Goal: Transaction & Acquisition: Purchase product/service

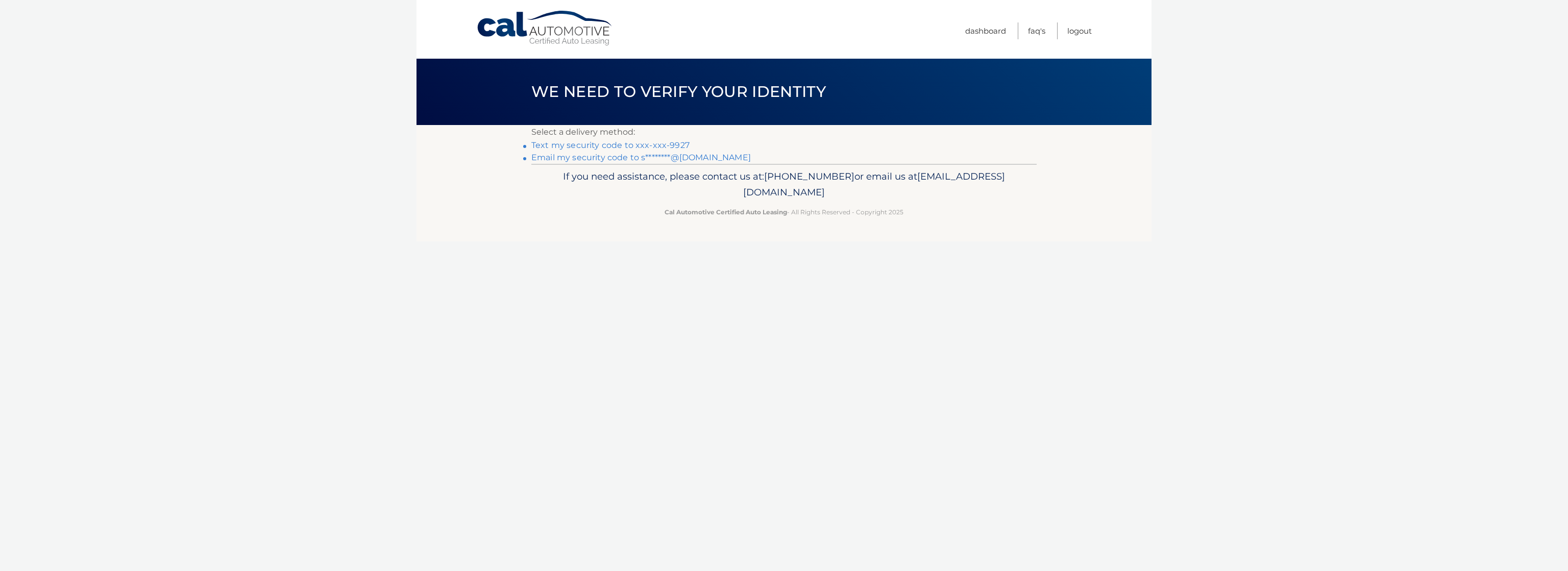
click at [634, 146] on link "Text my security code to xxx-xxx-9927" at bounding box center [611, 145] width 159 height 10
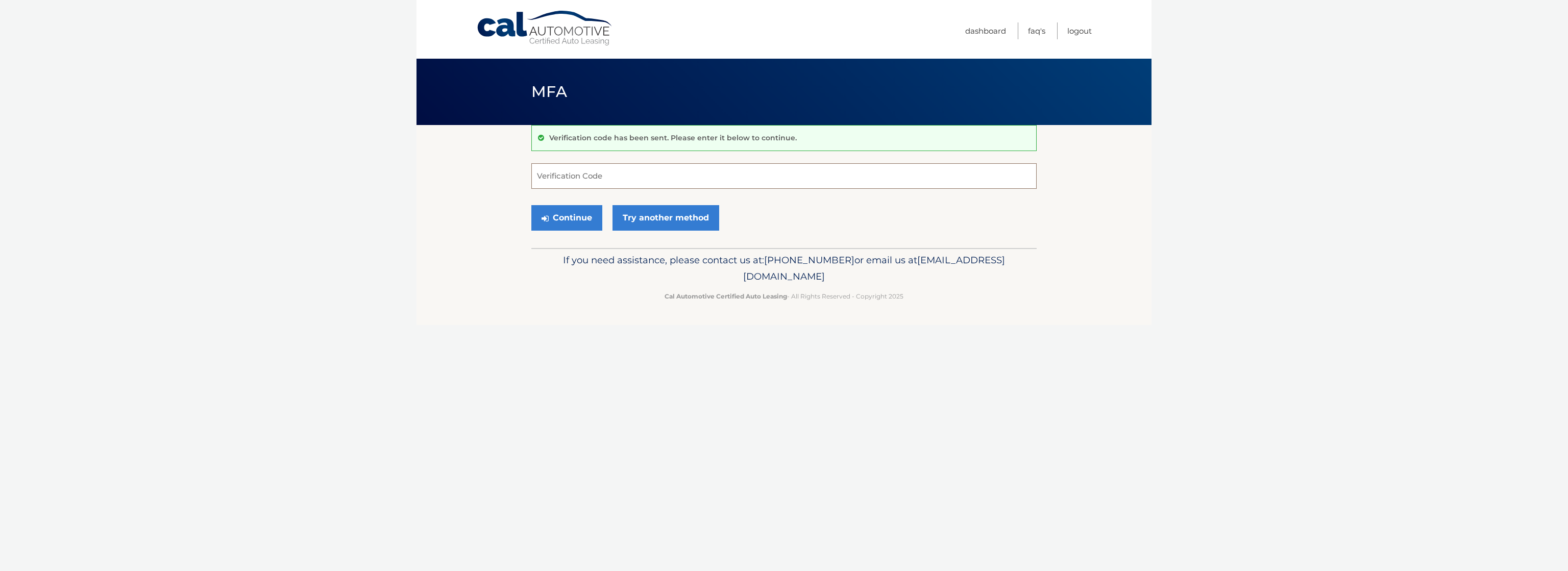
click at [651, 177] on input "Verification Code" at bounding box center [784, 176] width 505 height 26
type input "130751"
click at [576, 220] on button "Continue" at bounding box center [567, 218] width 71 height 26
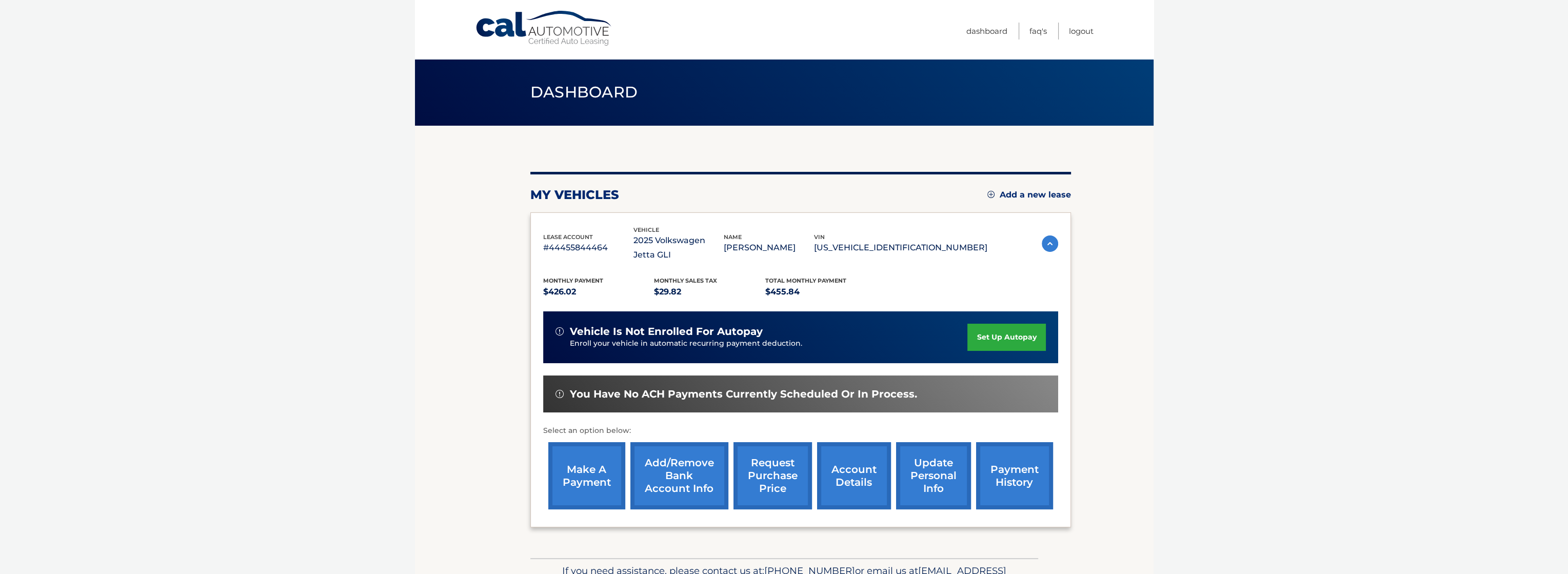
click at [568, 457] on link "make a payment" at bounding box center [586, 476] width 77 height 67
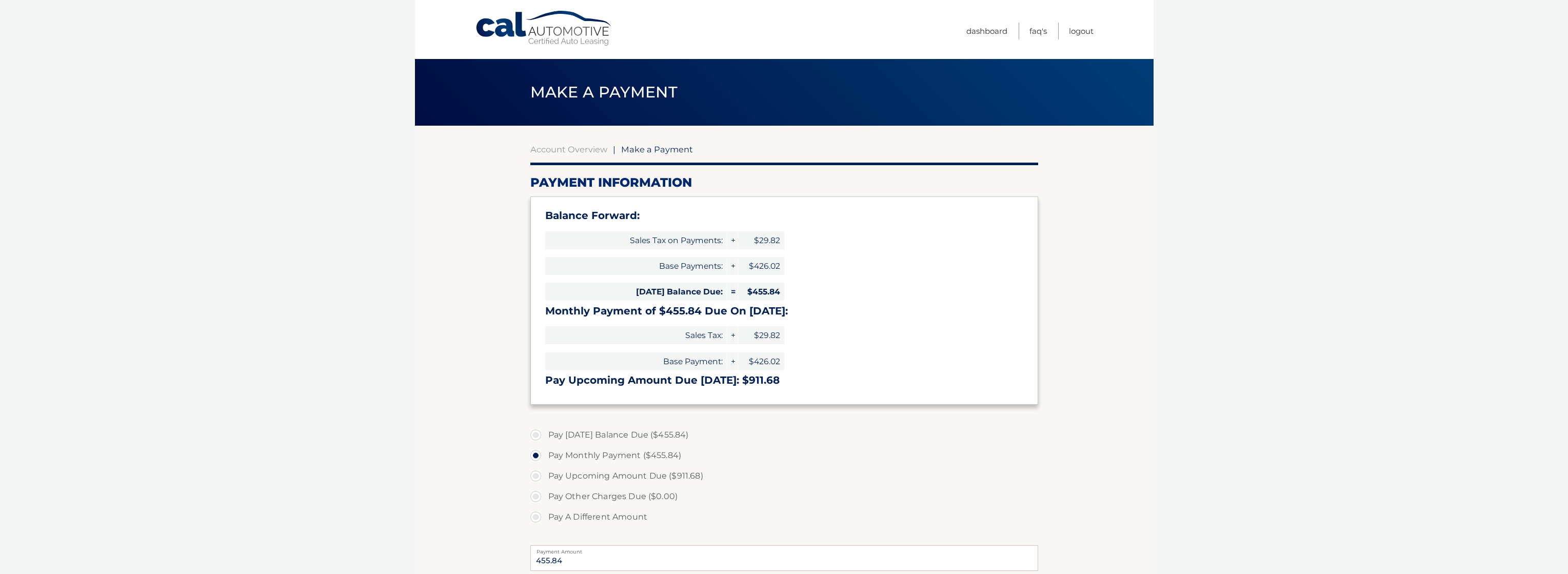
select select "MmJjMTk0NTUtOWVjMy00ZTZkLTkxMTItNjEyYWUyMTcxOTEy"
click at [543, 435] on label "Pay Today's Balance Due ($455.84)" at bounding box center [784, 434] width 507 height 20
click at [543, 435] on input "Pay Today's Balance Due ($455.84)" at bounding box center [539, 433] width 11 height 16
radio input "true"
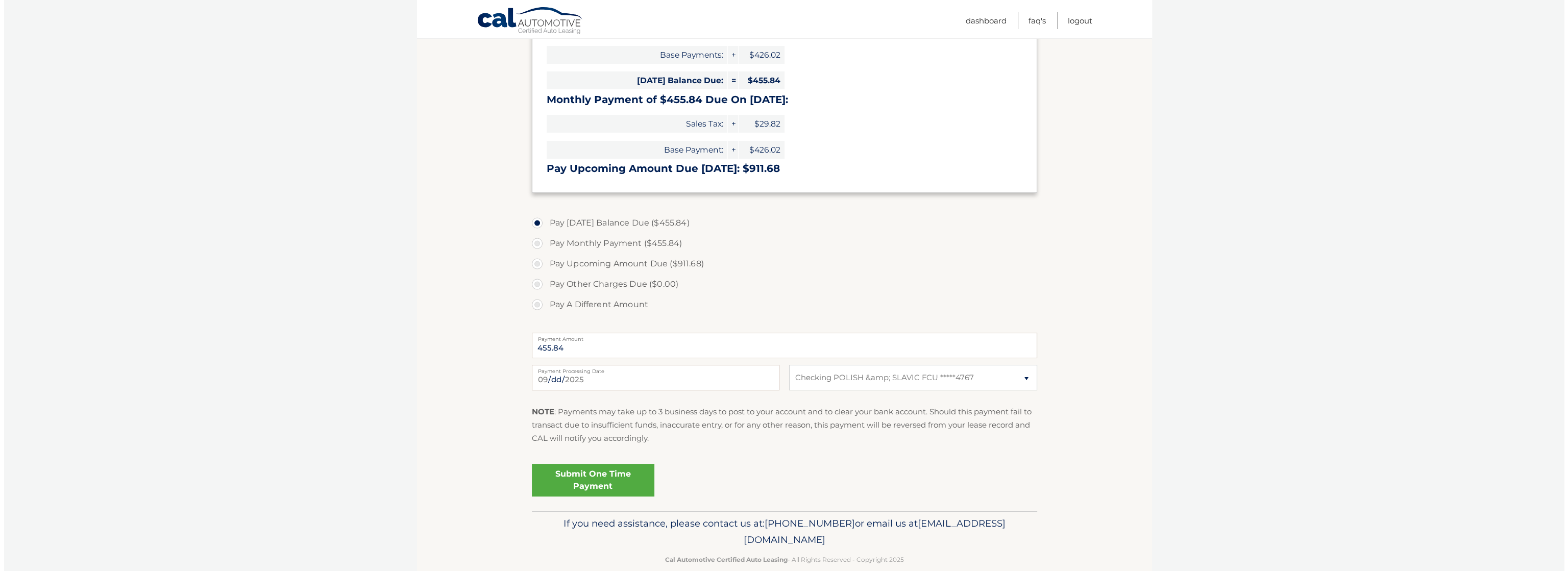
scroll to position [226, 0]
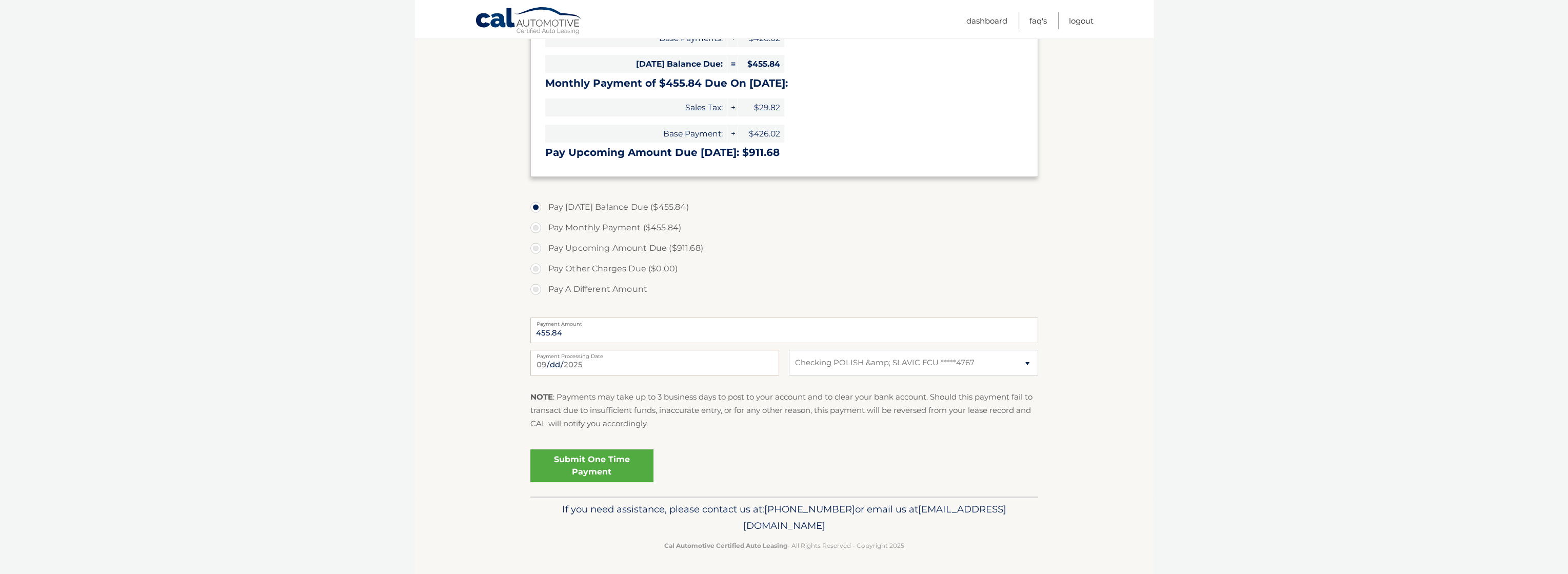
click at [591, 463] on link "Submit One Time Payment" at bounding box center [591, 466] width 123 height 33
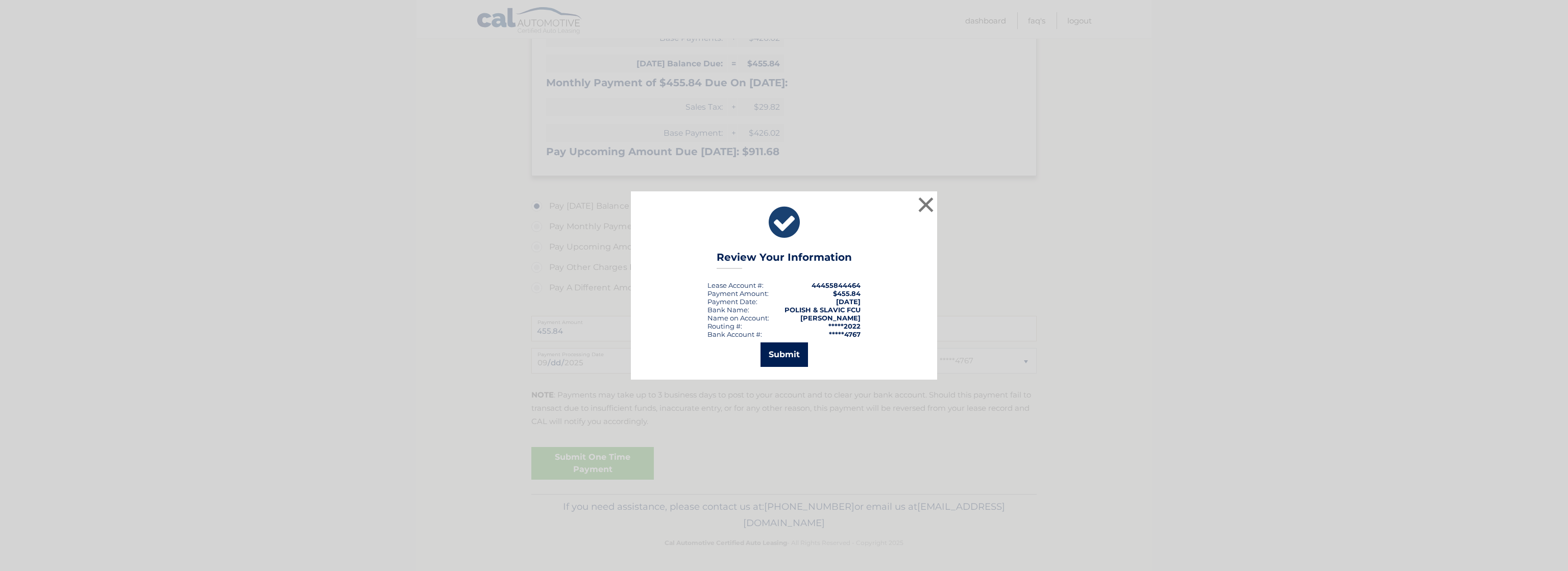
click at [782, 356] on button "Submit" at bounding box center [784, 354] width 48 height 24
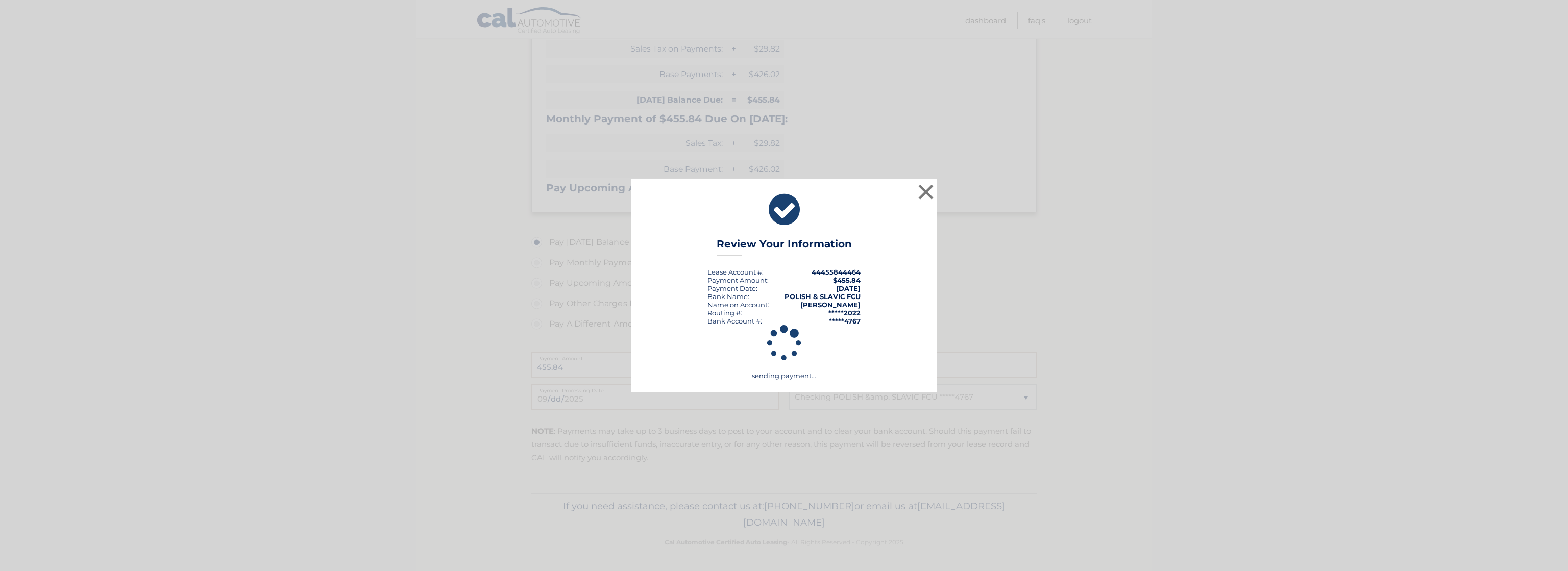
scroll to position [190, 0]
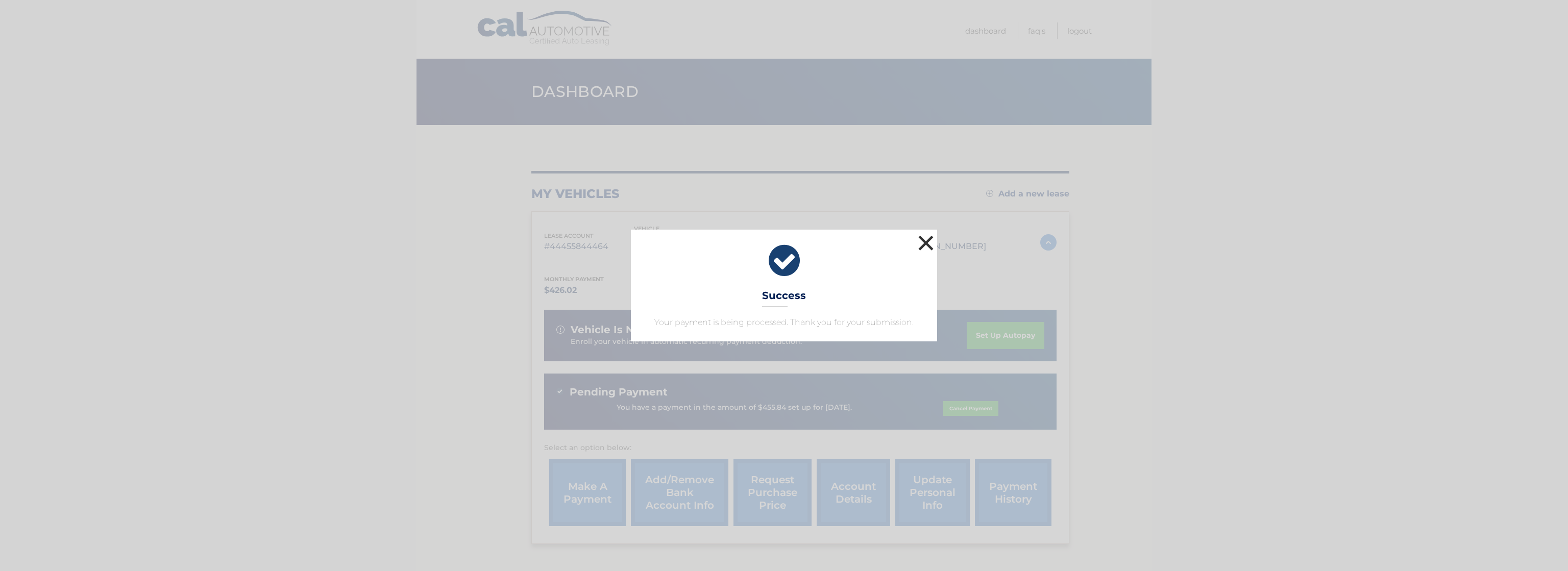
click at [926, 244] on button "×" at bounding box center [926, 243] width 20 height 20
